Goal: Transaction & Acquisition: Subscribe to service/newsletter

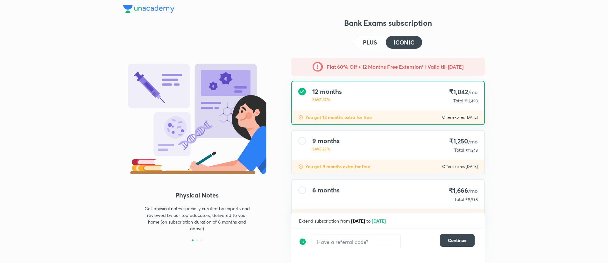
click at [371, 33] on div "Bank Exams subscription PLUS ICONIC Flat 60% Off + 12 Months Free Extension* | …" at bounding box center [387, 167] width 193 height 299
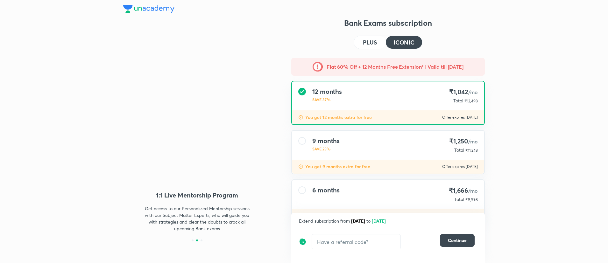
click at [373, 41] on h4 "PLUS" at bounding box center [370, 42] width 14 height 6
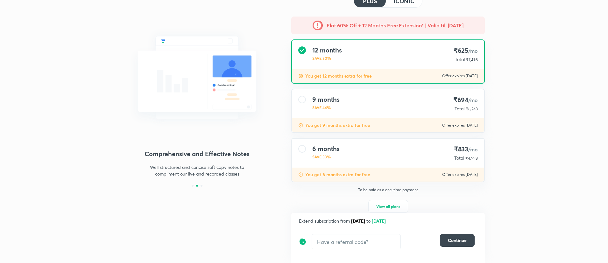
scroll to position [53, 0]
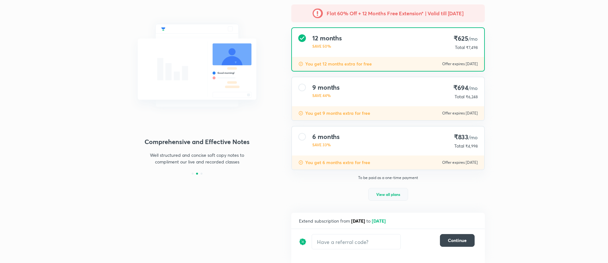
click at [388, 195] on span "View all plans" at bounding box center [388, 194] width 24 height 6
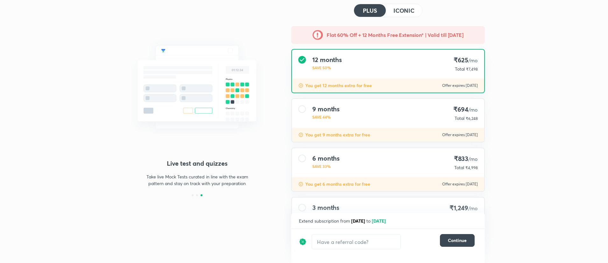
scroll to position [0, 0]
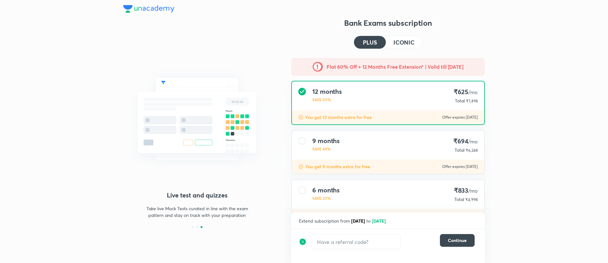
click at [407, 42] on h4 "ICONIC" at bounding box center [403, 42] width 21 height 6
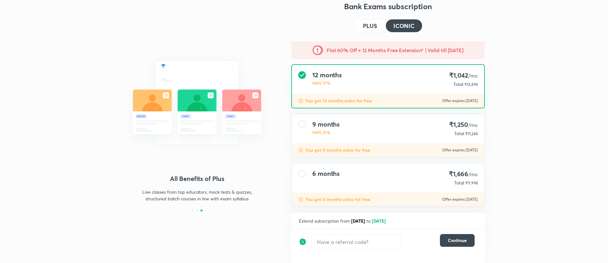
scroll to position [25, 0]
